Goal: Check status: Check status

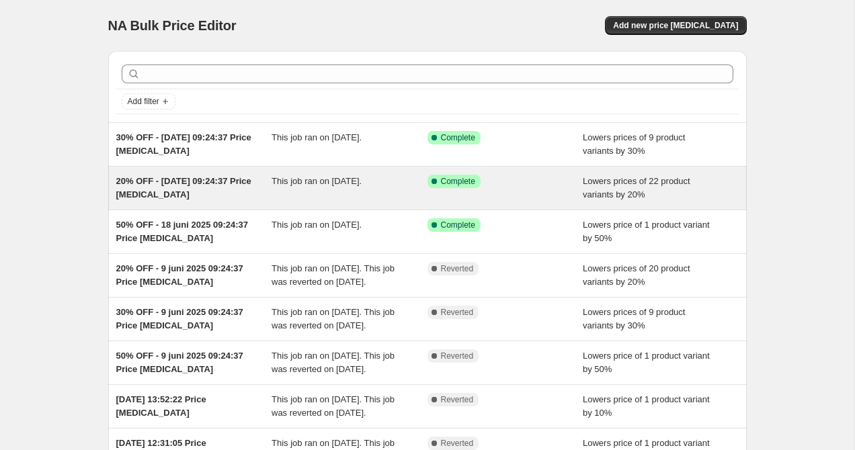
click at [303, 186] on span "This job ran on [DATE]." at bounding box center [317, 181] width 90 height 10
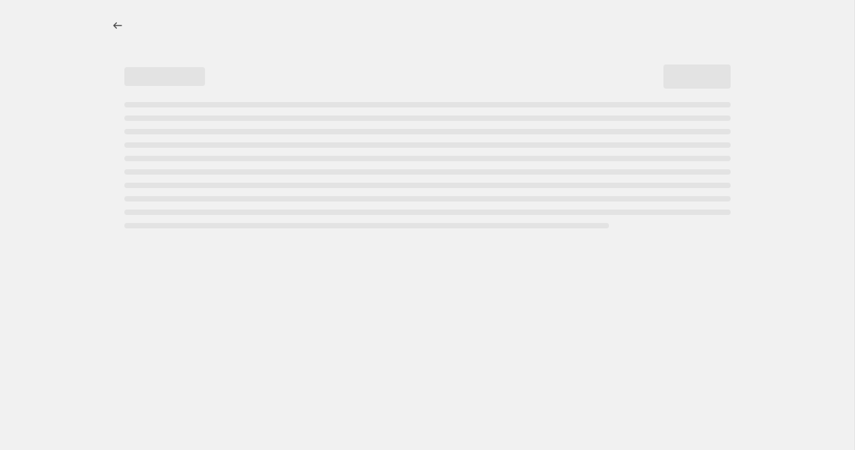
select select "percentage"
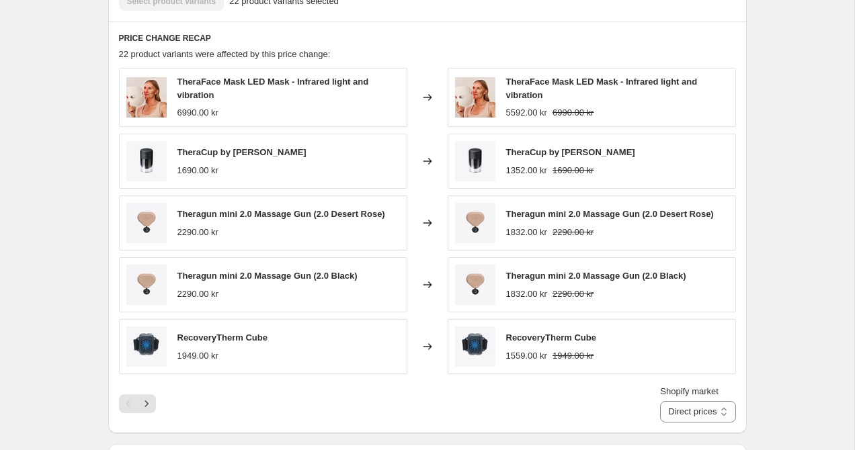
scroll to position [967, 0]
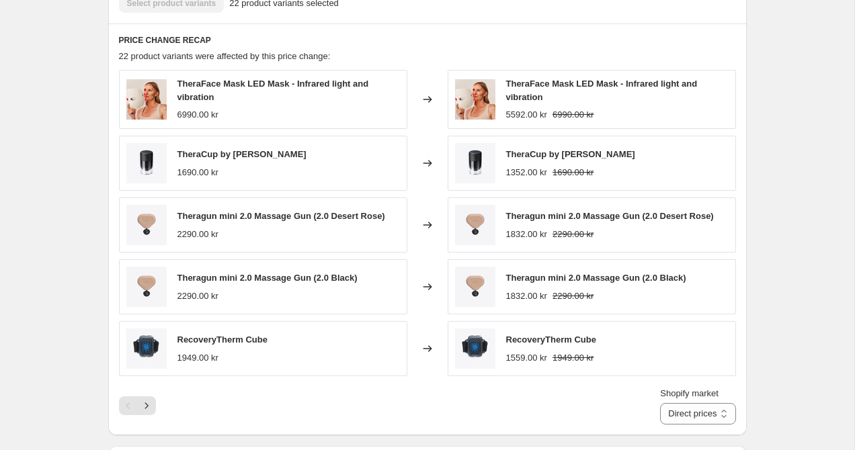
click at [149, 394] on div "Shopify market Direct prices [GEOGRAPHIC_DATA] [GEOGRAPHIC_DATA] [GEOGRAPHIC_DA…" at bounding box center [427, 406] width 617 height 38
click at [149, 400] on button "Next" at bounding box center [146, 406] width 19 height 19
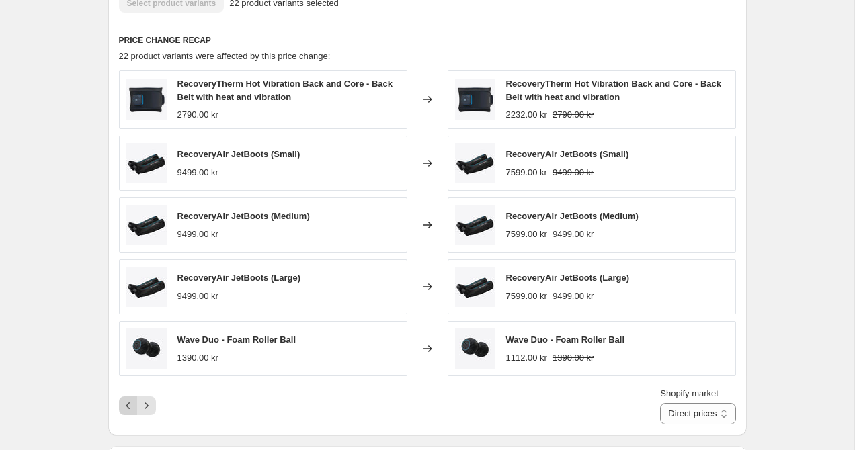
click at [126, 414] on button "Previous" at bounding box center [128, 406] width 19 height 19
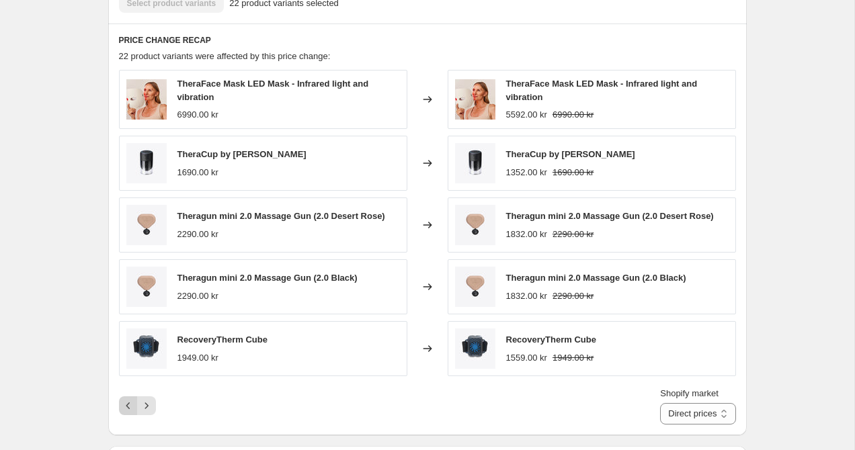
click at [126, 414] on div "Pagination" at bounding box center [128, 406] width 19 height 19
click at [74, 360] on div "20% OFF - [DATE] 09:24:37 Price [MEDICAL_DATA]. This page is ready 20% OFF - [D…" at bounding box center [427, 73] width 855 height 2080
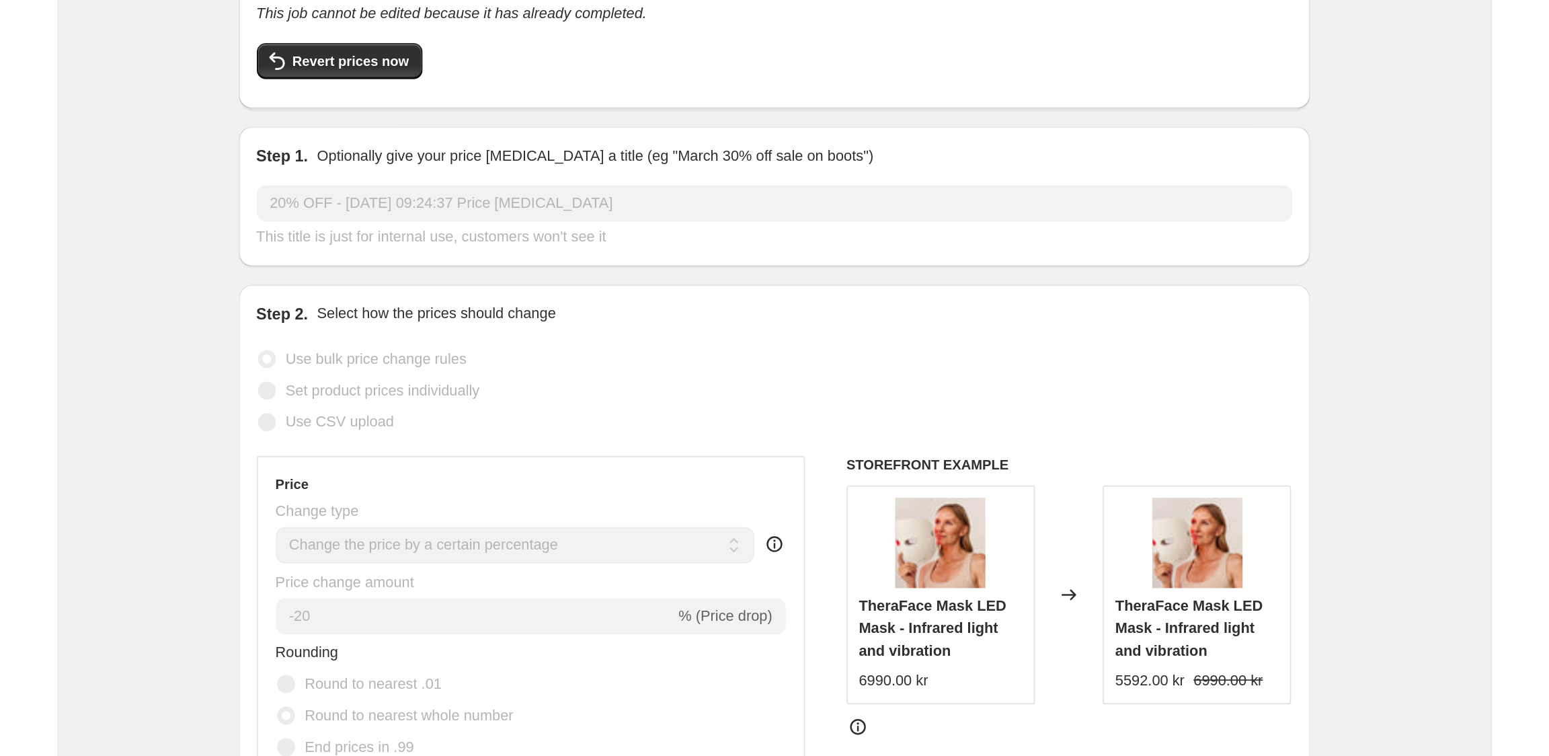
scroll to position [102, 0]
